Goal: Check status: Check status

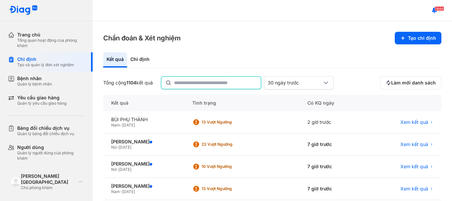
click at [201, 86] on input "text" at bounding box center [215, 83] width 83 height 12
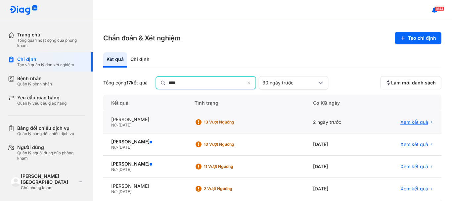
type input "****"
click at [401, 122] on span "Xem kết quả" at bounding box center [415, 123] width 28 height 6
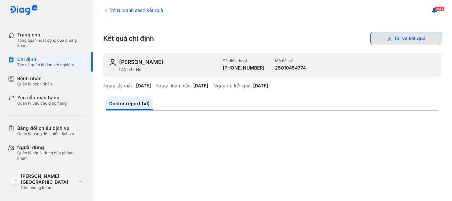
click at [412, 39] on button "Tải về kết quả" at bounding box center [406, 38] width 71 height 13
